Goal: Find contact information: Find contact information

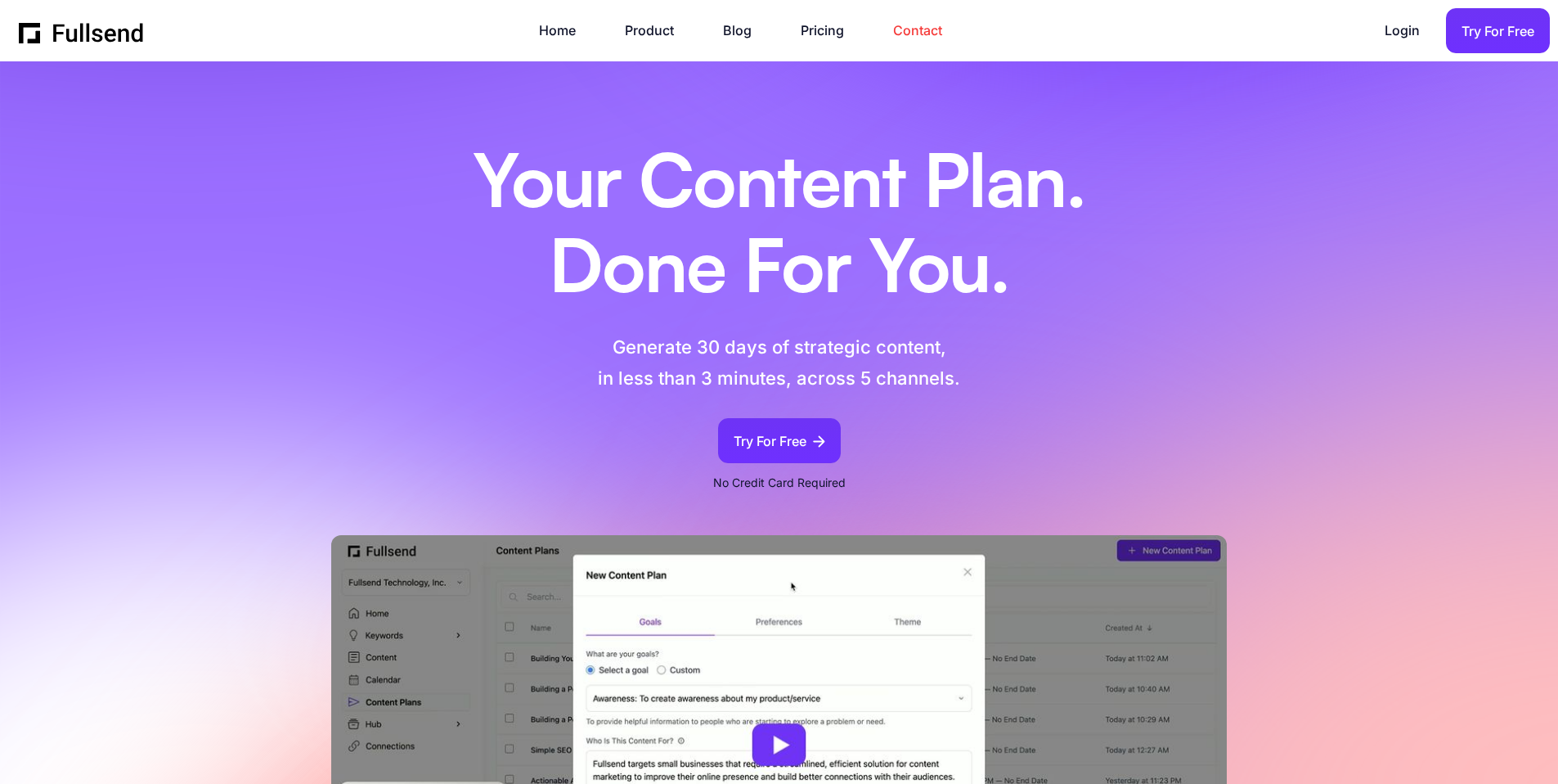
click at [899, 27] on link "Contact" at bounding box center [925, 31] width 65 height 22
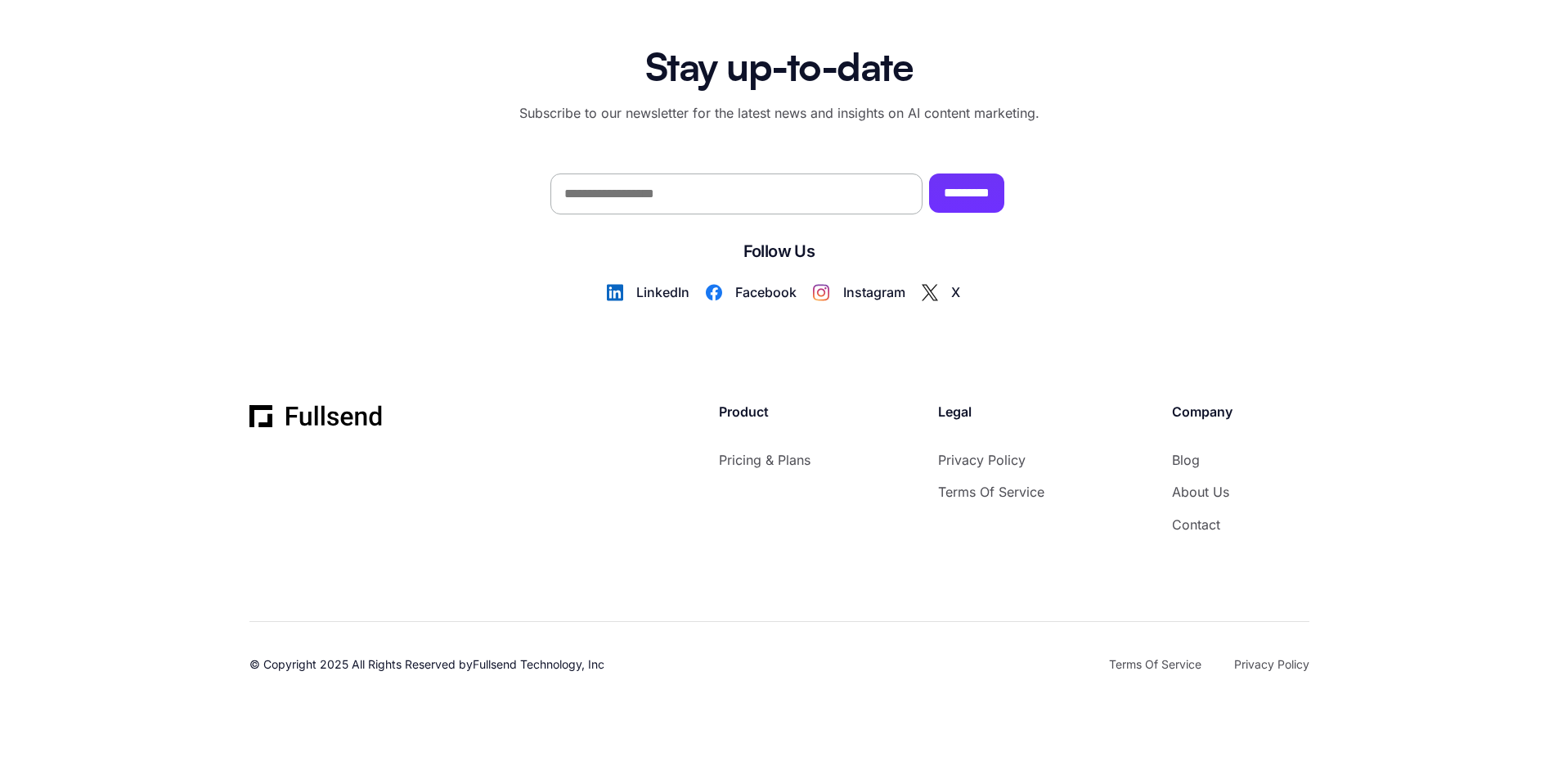
scroll to position [1872, 0]
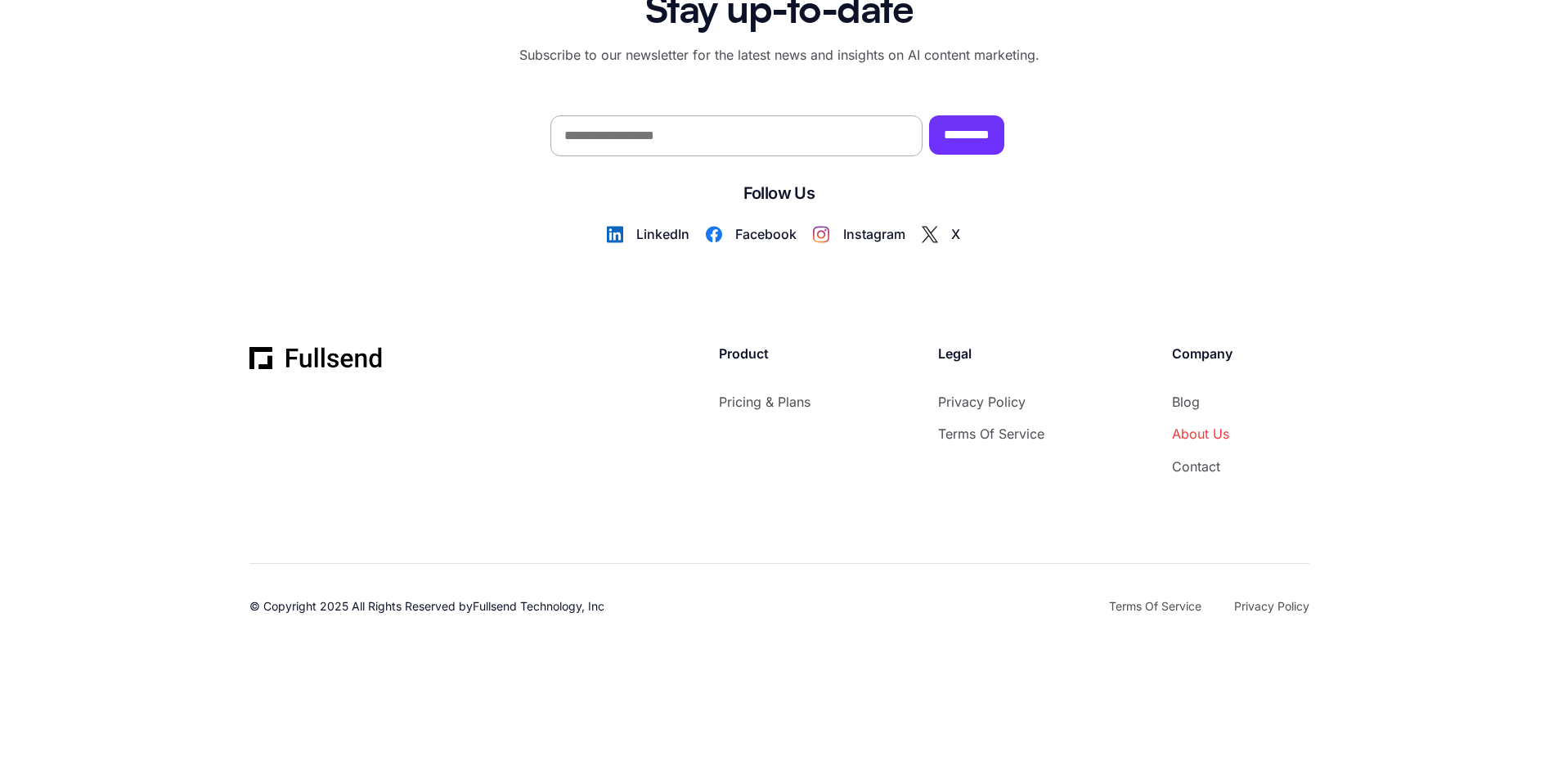
click at [1193, 438] on link "About Us" at bounding box center [1202, 434] width 60 height 22
